Goal: Task Accomplishment & Management: Manage account settings

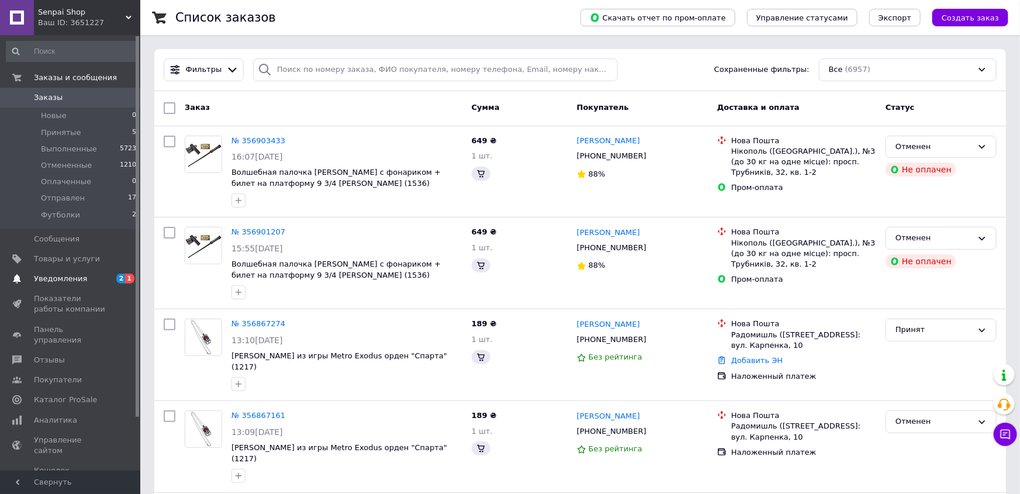
click at [87, 280] on span "Уведомления" at bounding box center [71, 279] width 74 height 11
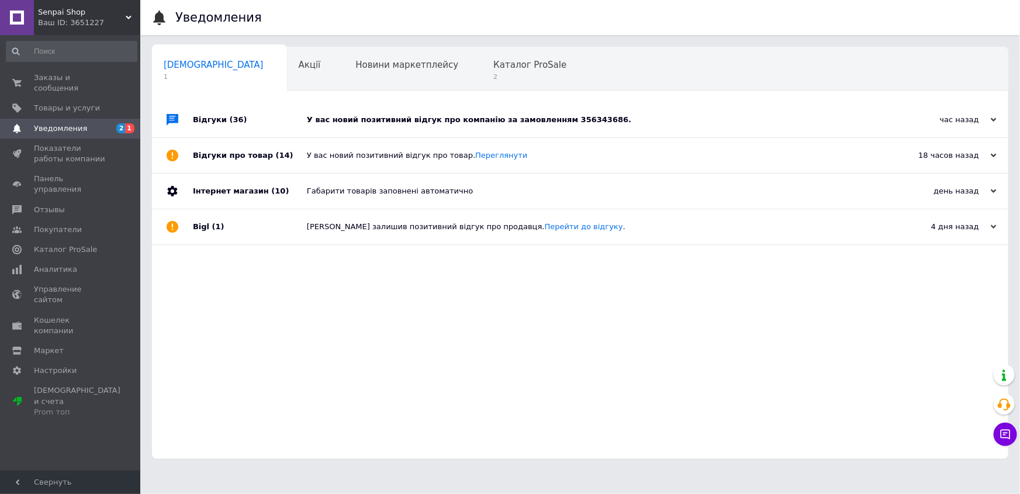
click at [636, 106] on div "У вас новий позитивний відгук про компанію за замовленням 356343686." at bounding box center [593, 119] width 573 height 35
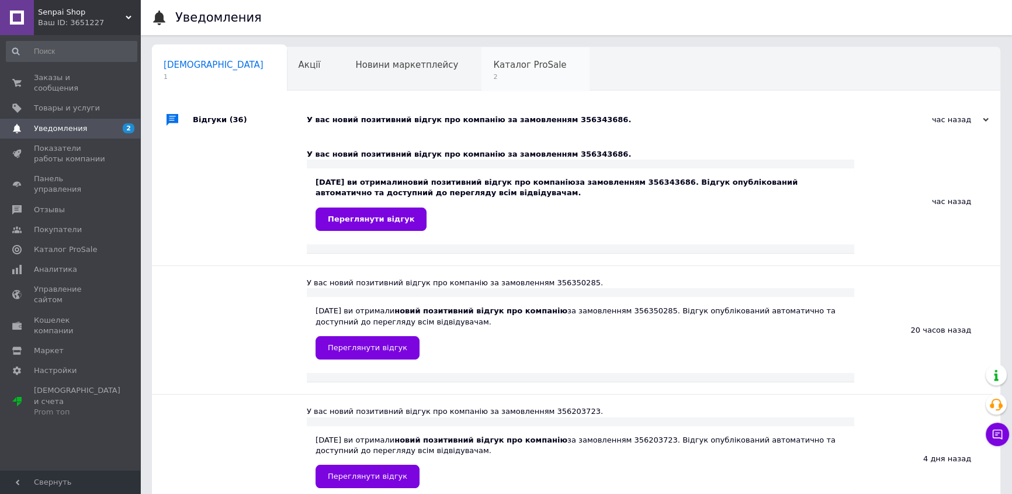
click at [493, 75] on span "2" at bounding box center [529, 76] width 73 height 9
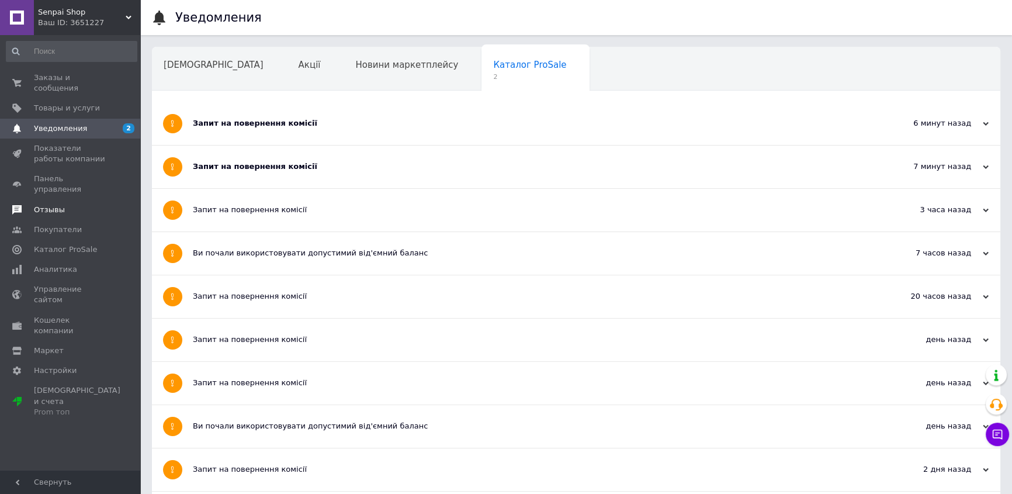
click at [66, 205] on span "Отзывы" at bounding box center [71, 210] width 74 height 11
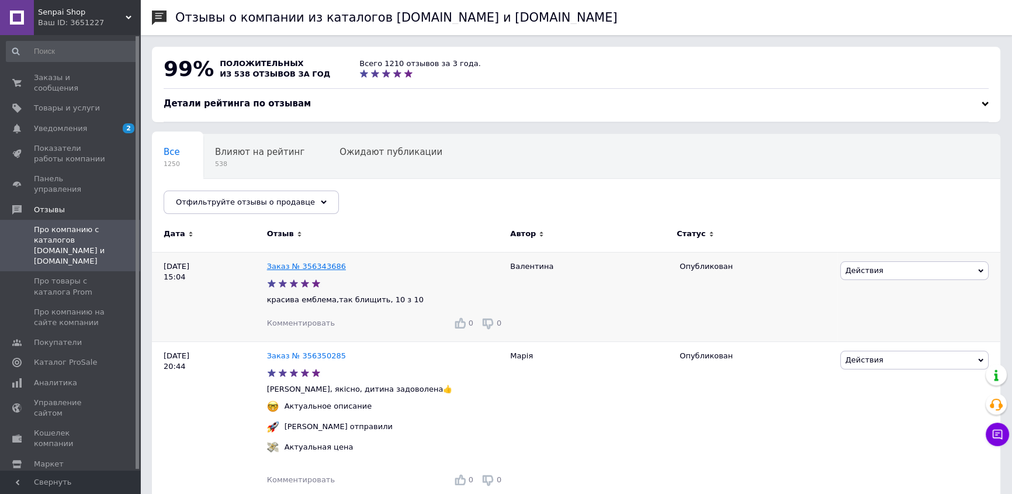
click at [314, 267] on link "Заказ № 356343686" at bounding box center [306, 266] width 79 height 9
